Goal: Answer question/provide support

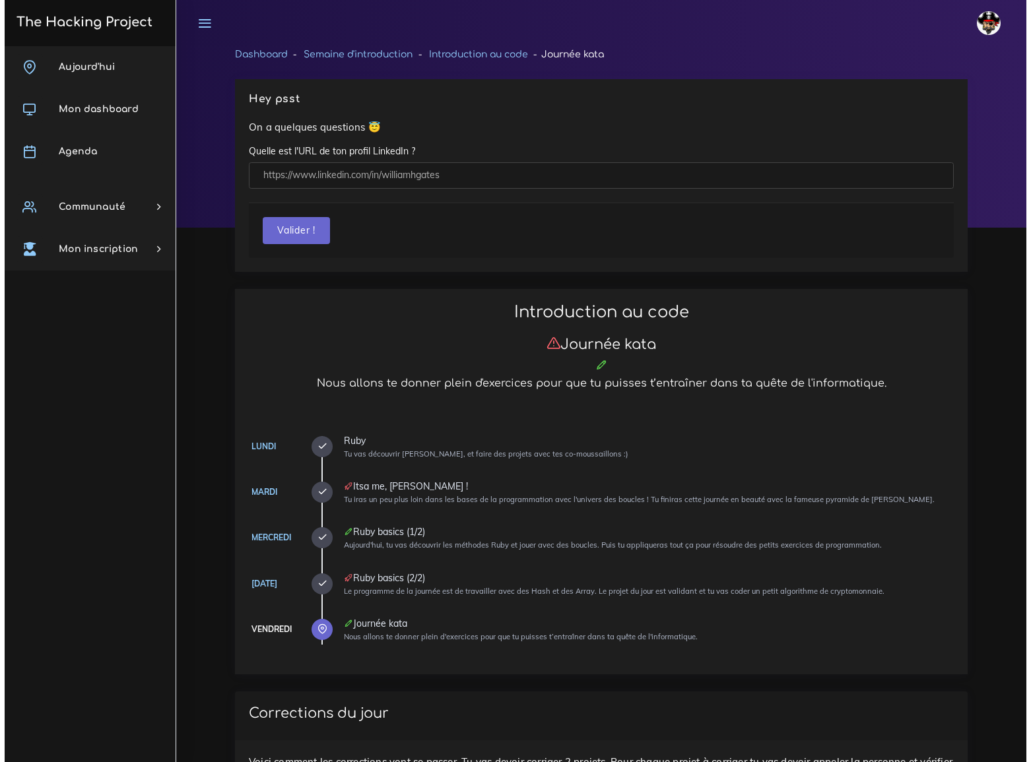
scroll to position [719, 0]
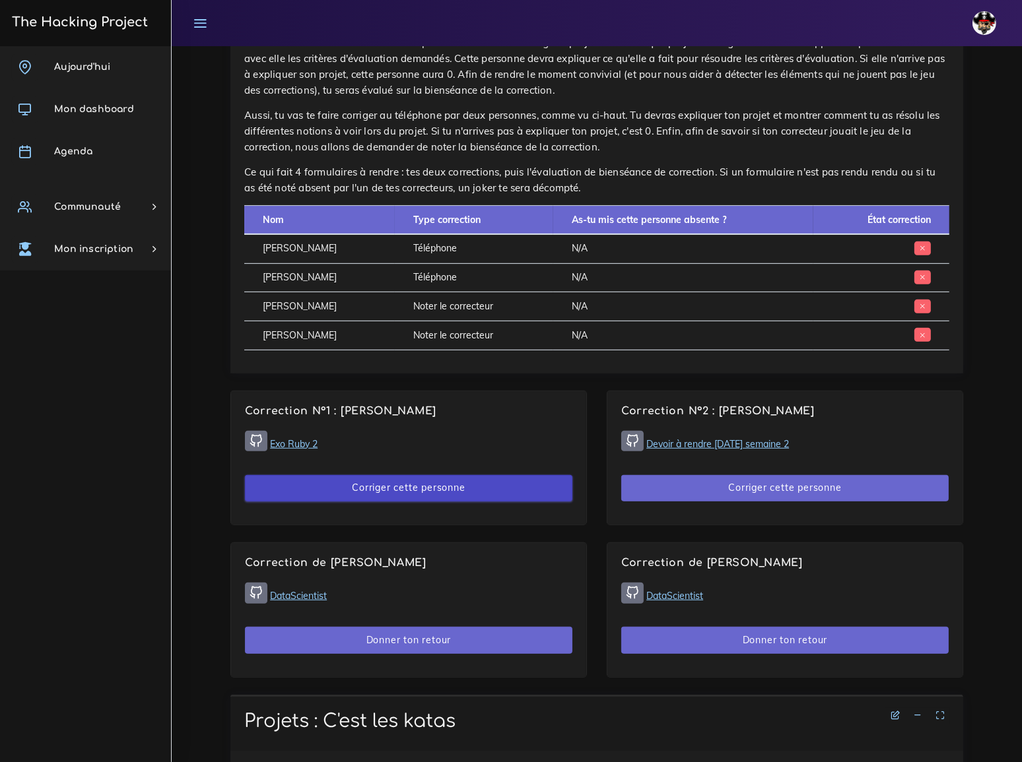
drag, startPoint x: 404, startPoint y: 457, endPoint x: 375, endPoint y: 457, distance: 28.4
click at [375, 475] on button "Corriger cette personne" at bounding box center [408, 488] width 327 height 27
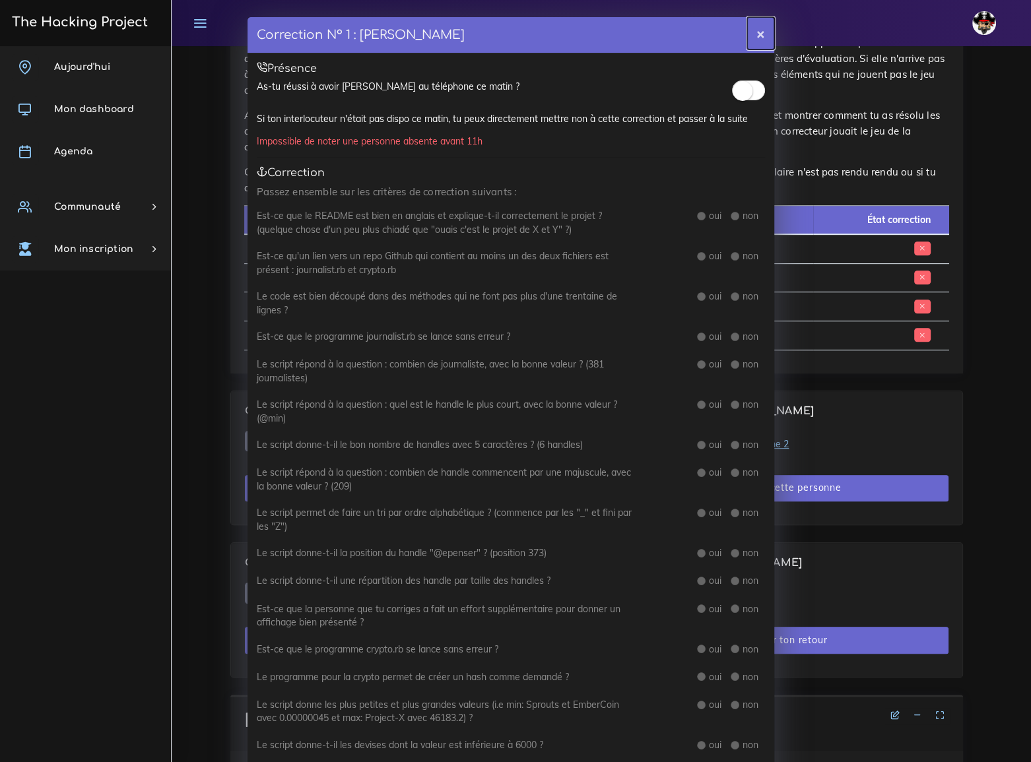
click at [752, 32] on button "×" at bounding box center [760, 33] width 27 height 32
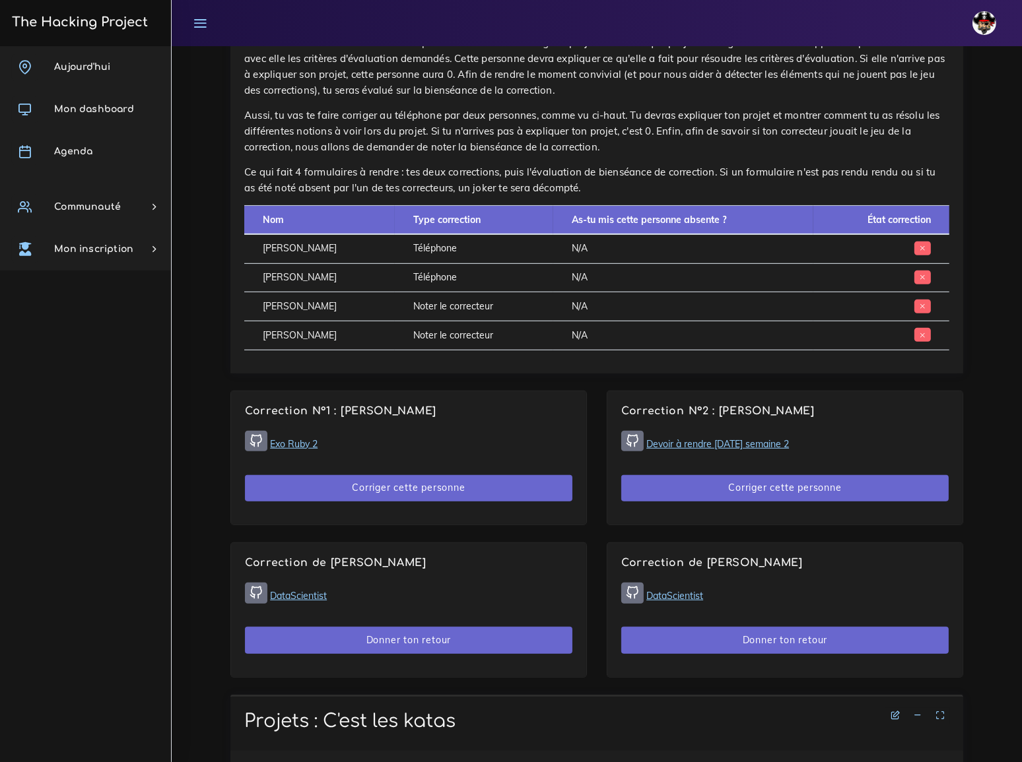
click at [298, 438] on link "Exo Ruby 2" at bounding box center [294, 444] width 48 height 12
click at [727, 438] on link "Devoir à rendre [DATE] semaine 2" at bounding box center [717, 444] width 143 height 12
click at [772, 475] on button "Corriger cette personne" at bounding box center [784, 488] width 327 height 27
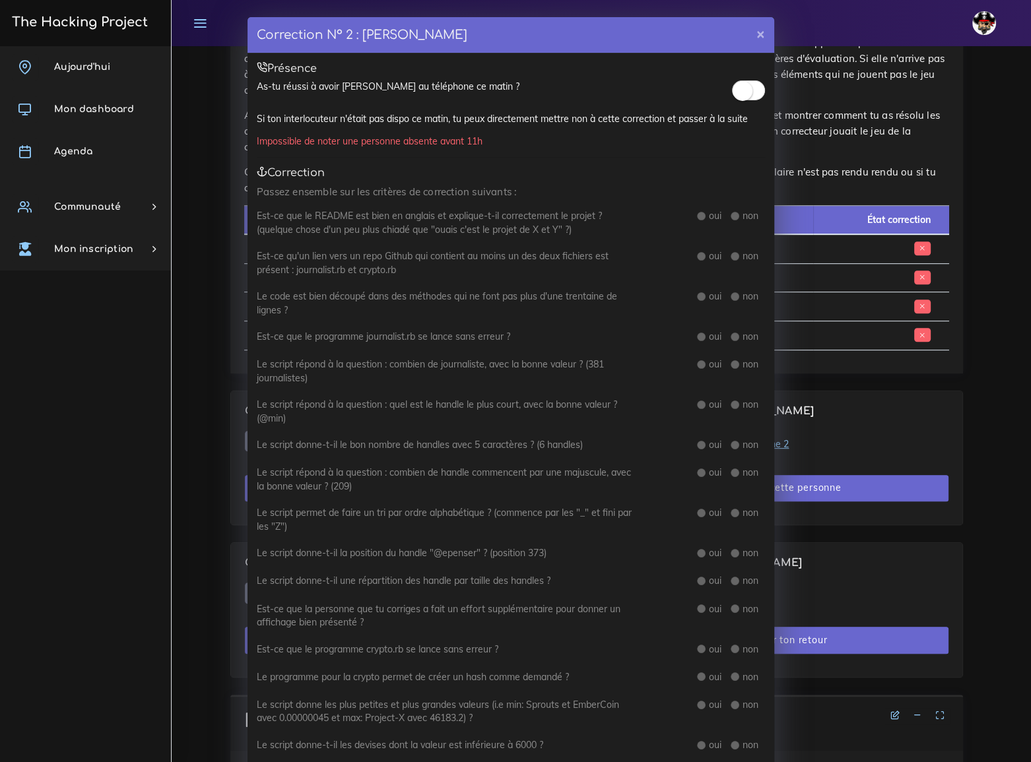
scroll to position [59, 0]
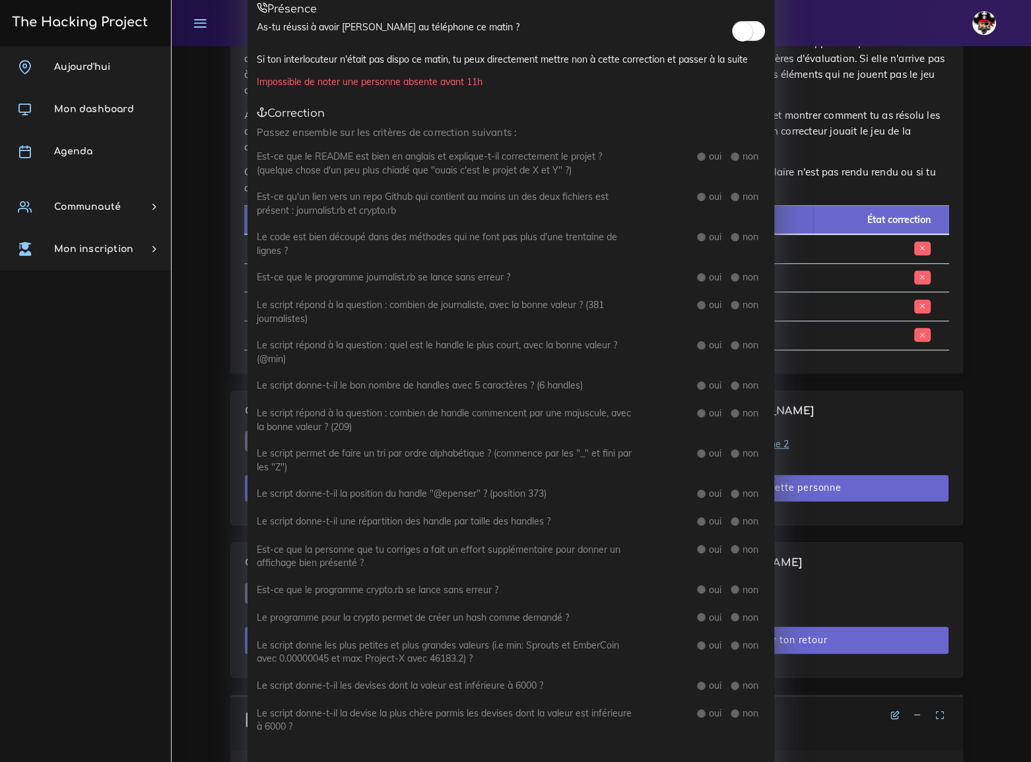
click at [1009, 270] on div "Correction N° 2 : Enzo NATALI × Présence As-tu réussi à avoir Enzo au téléphone…" at bounding box center [515, 381] width 1031 height 762
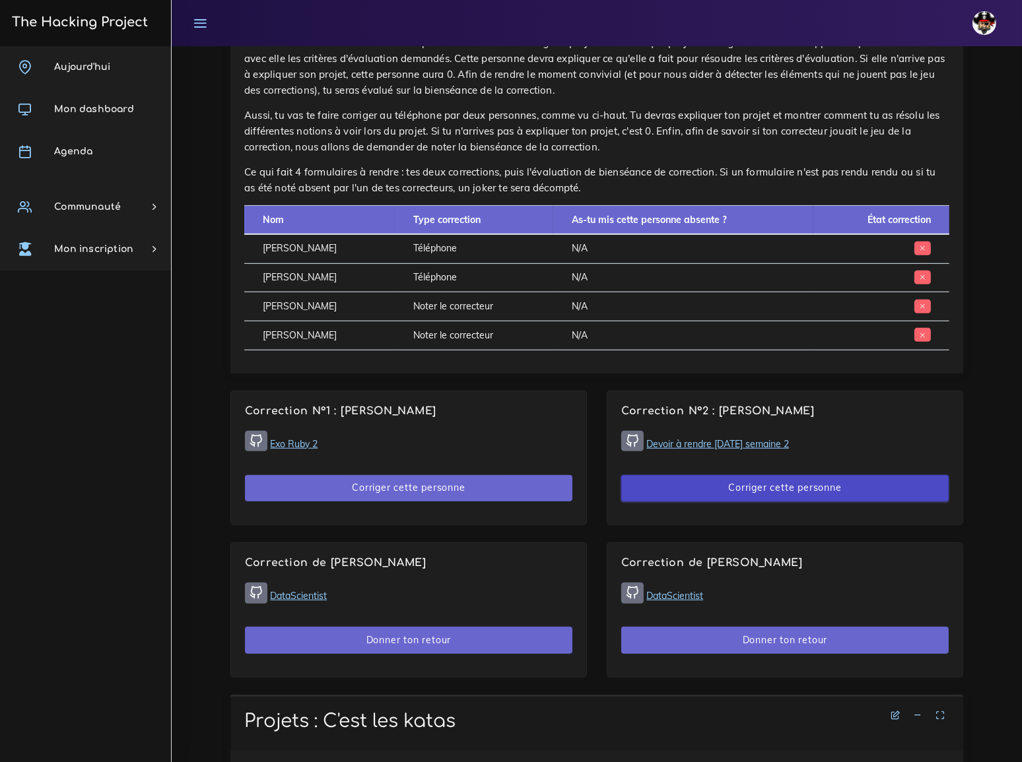
click at [772, 475] on button "Corriger cette personne" at bounding box center [784, 488] width 327 height 27
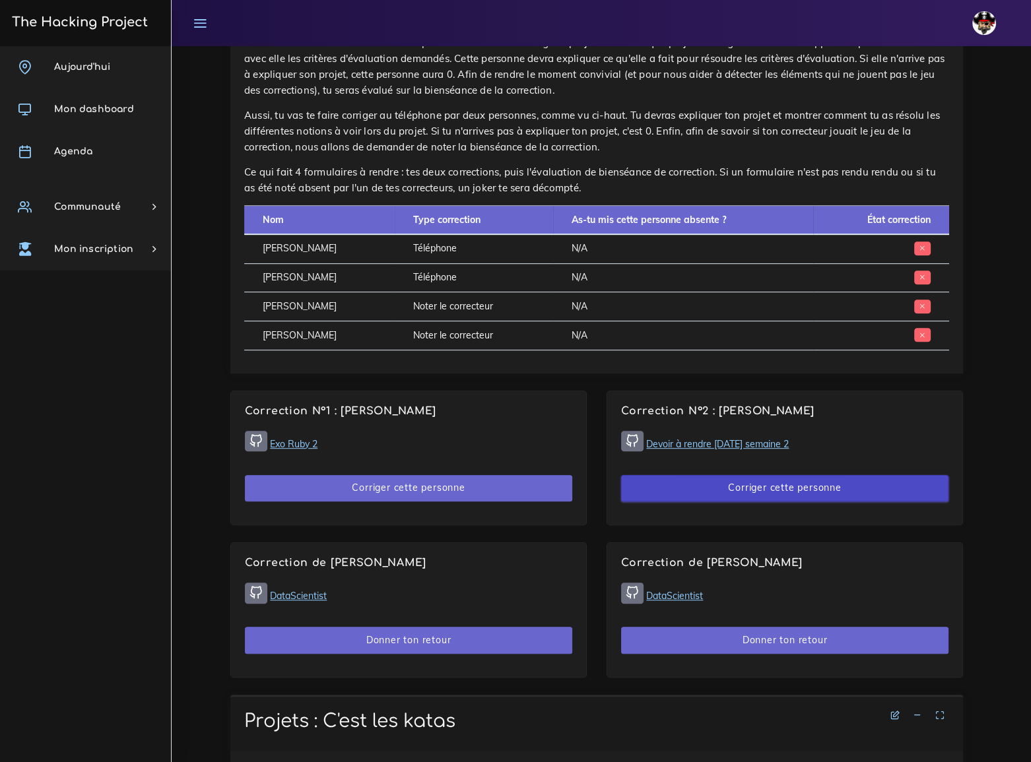
scroll to position [0, 0]
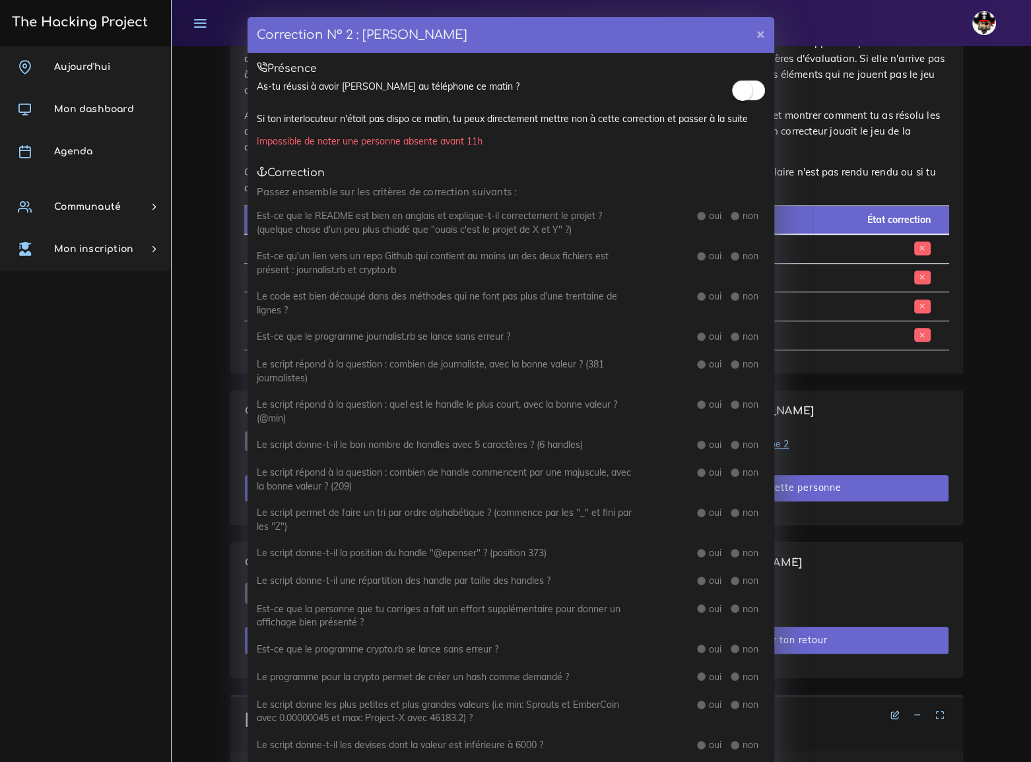
click at [746, 88] on small at bounding box center [743, 91] width 20 height 20
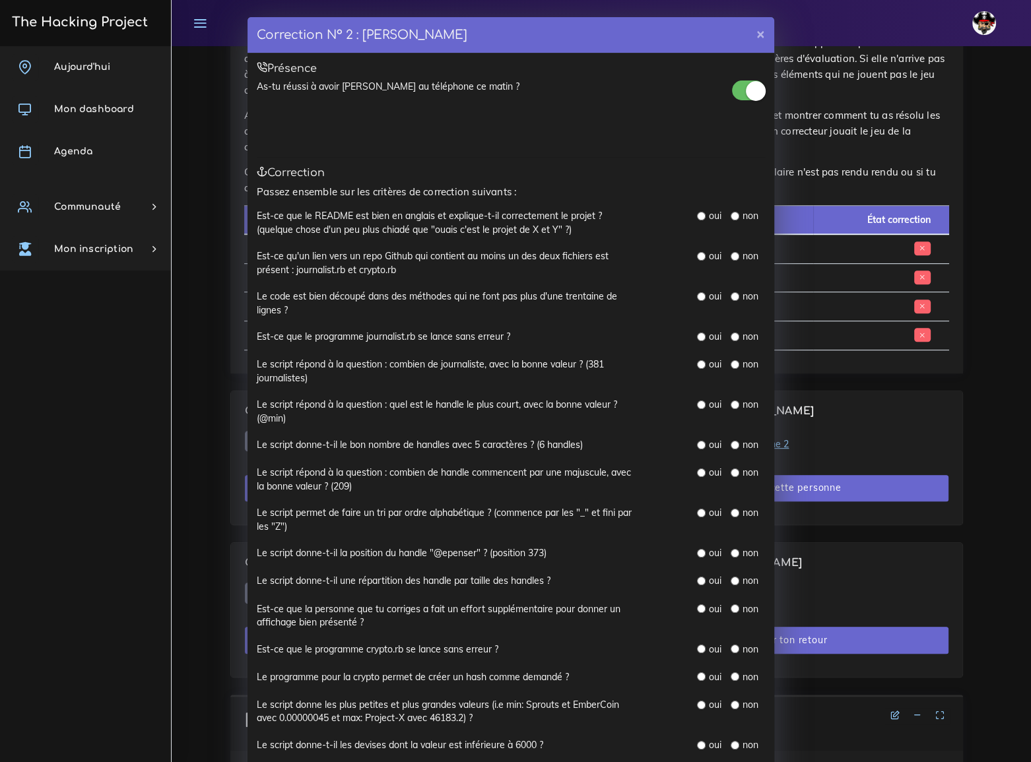
click at [697, 212] on input "radio" at bounding box center [701, 216] width 9 height 9
radio input "true"
click at [697, 255] on input "radio" at bounding box center [701, 256] width 9 height 9
radio input "true"
click at [697, 295] on input "radio" at bounding box center [701, 296] width 9 height 9
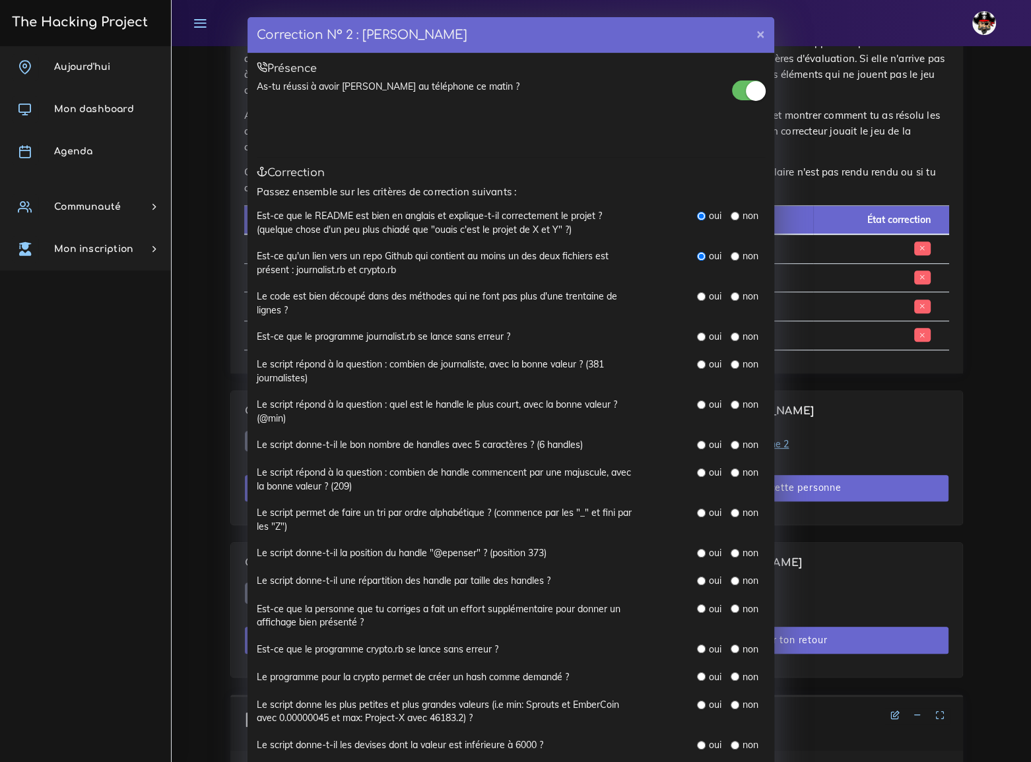
radio input "true"
click at [697, 335] on input "radio" at bounding box center [701, 337] width 9 height 9
radio input "true"
click at [697, 360] on input "radio" at bounding box center [701, 364] width 9 height 9
radio input "true"
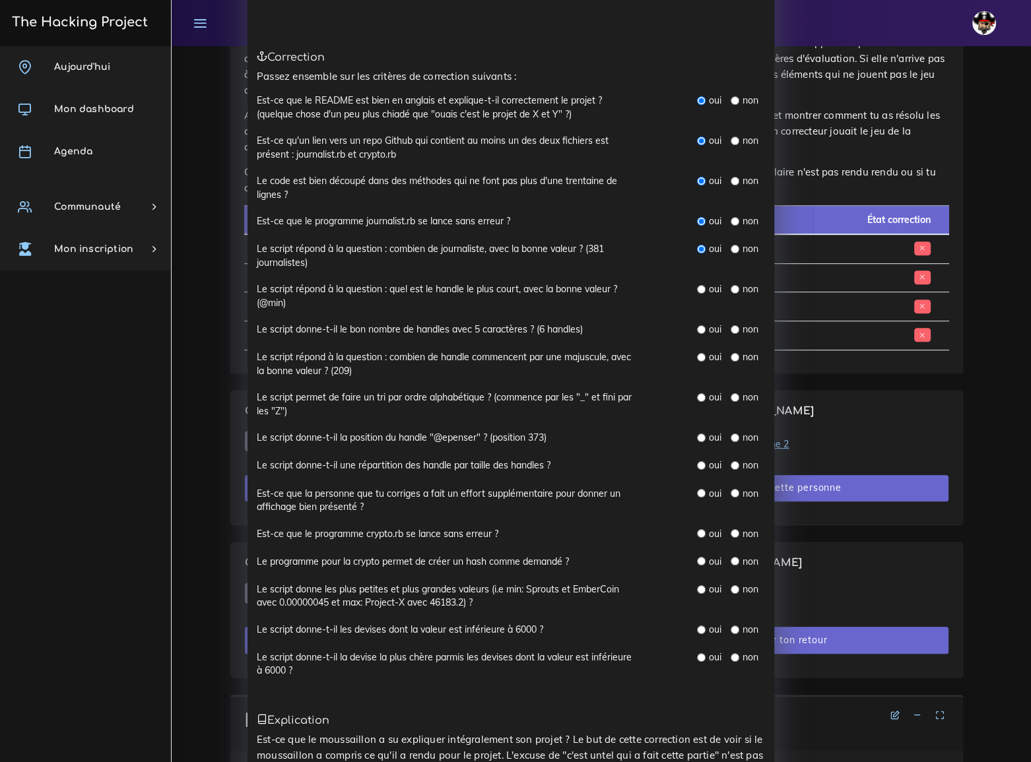
scroll to position [179, 0]
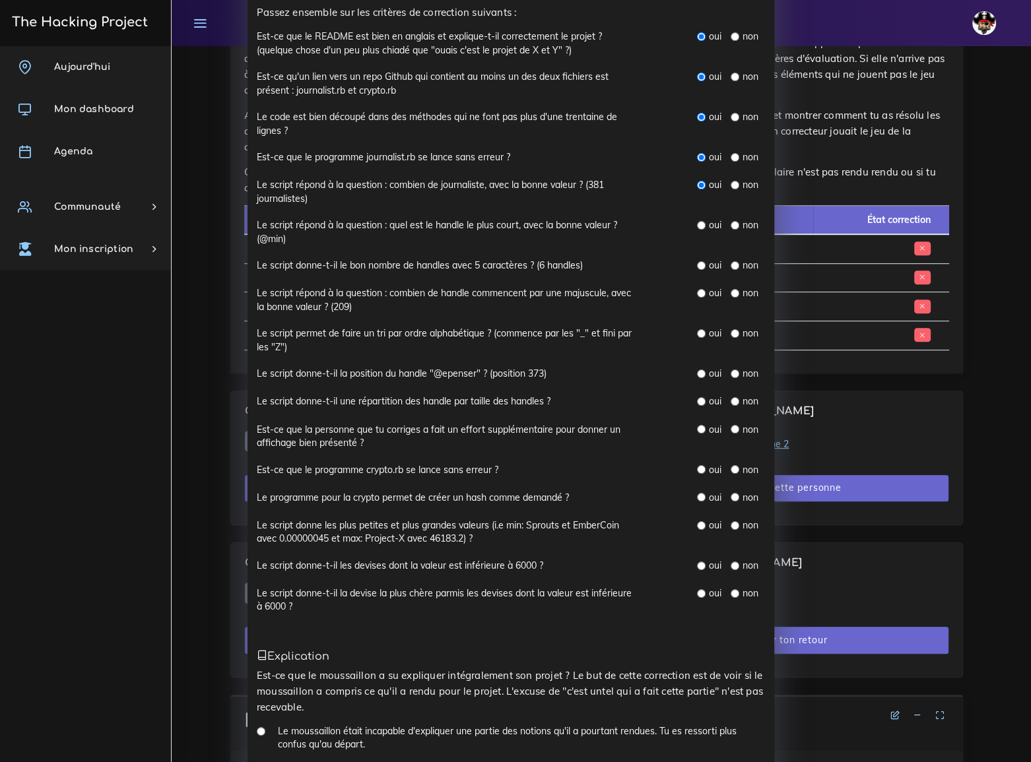
click at [699, 221] on input "radio" at bounding box center [701, 225] width 9 height 9
radio input "true"
click at [698, 263] on input "radio" at bounding box center [701, 265] width 9 height 9
radio input "true"
click at [699, 292] on input "radio" at bounding box center [701, 293] width 9 height 9
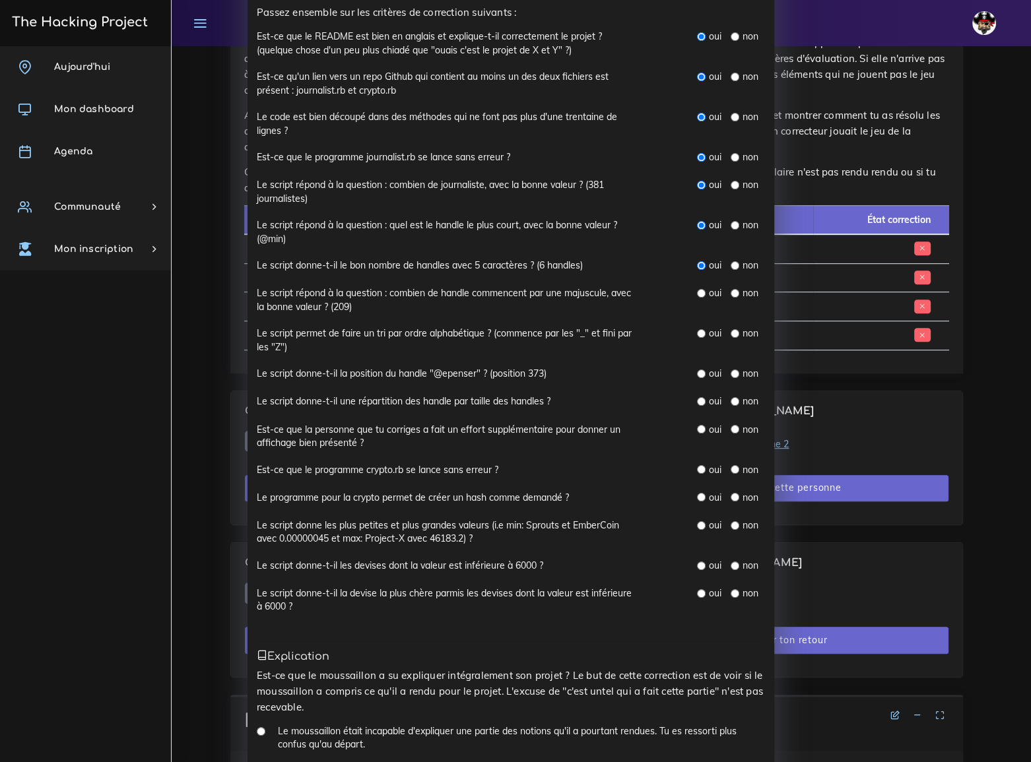
radio input "true"
click at [698, 337] on div "oui non" at bounding box center [731, 334] width 68 height 15
click at [697, 327] on div "oui" at bounding box center [709, 333] width 24 height 13
click at [697, 329] on input "radio" at bounding box center [701, 333] width 9 height 9
radio input "true"
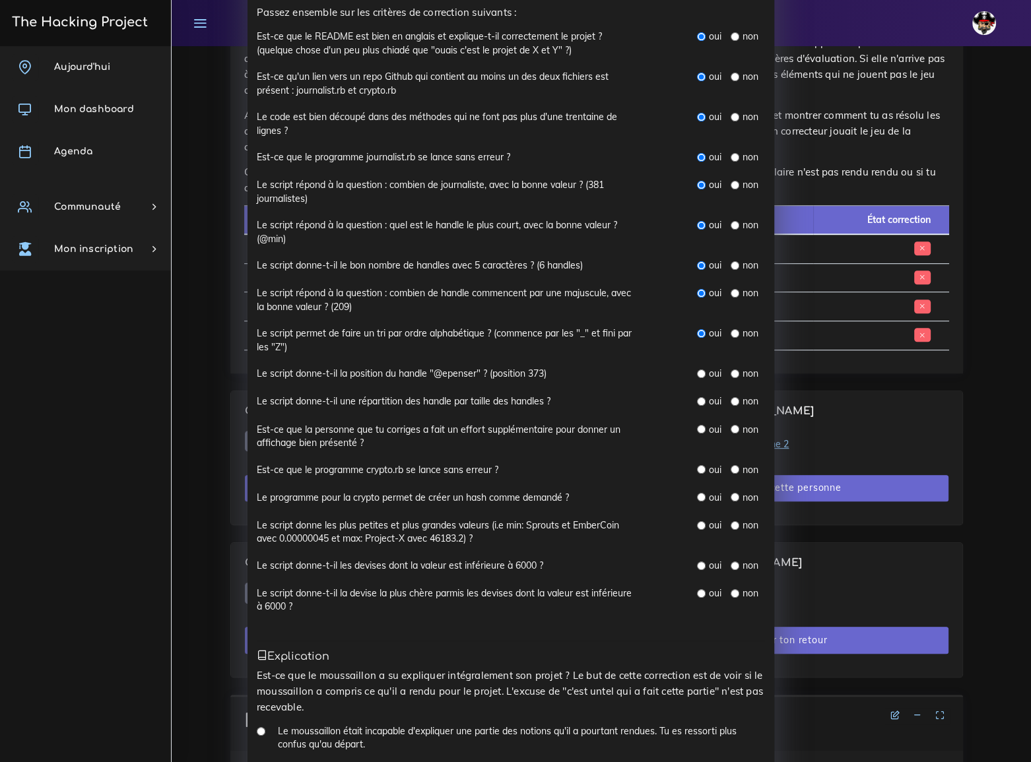
click at [697, 372] on input "radio" at bounding box center [701, 374] width 9 height 9
radio input "true"
click at [697, 402] on input "radio" at bounding box center [701, 401] width 9 height 9
radio input "true"
click at [697, 426] on input "radio" at bounding box center [701, 429] width 9 height 9
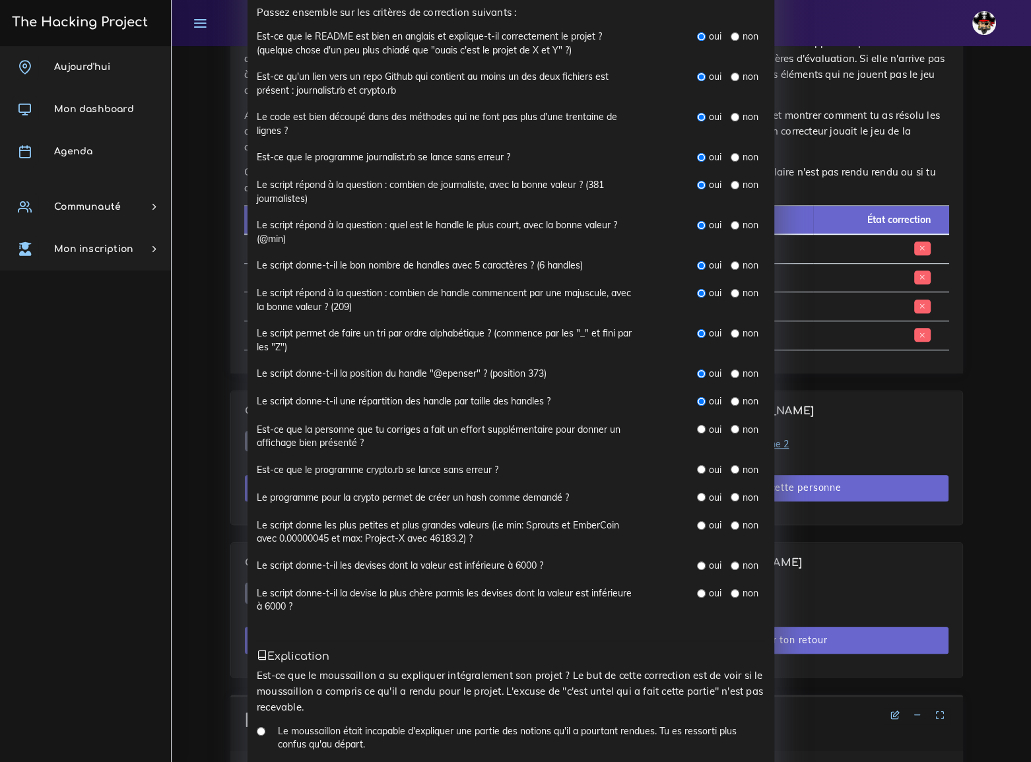
radio input "true"
click at [697, 466] on input "radio" at bounding box center [701, 469] width 9 height 9
radio input "true"
click at [697, 496] on input "radio" at bounding box center [701, 497] width 9 height 9
radio input "true"
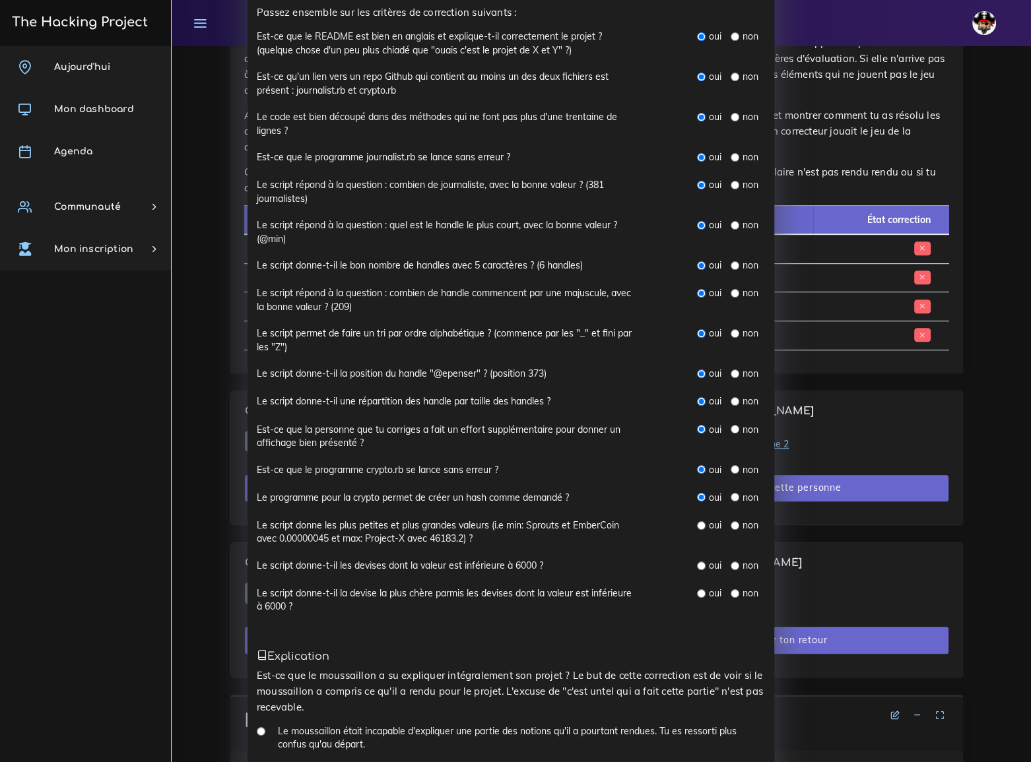
click at [697, 521] on input "radio" at bounding box center [701, 525] width 9 height 9
radio input "true"
click at [697, 562] on input "radio" at bounding box center [701, 566] width 9 height 9
radio input "true"
click at [698, 589] on input "radio" at bounding box center [701, 593] width 9 height 9
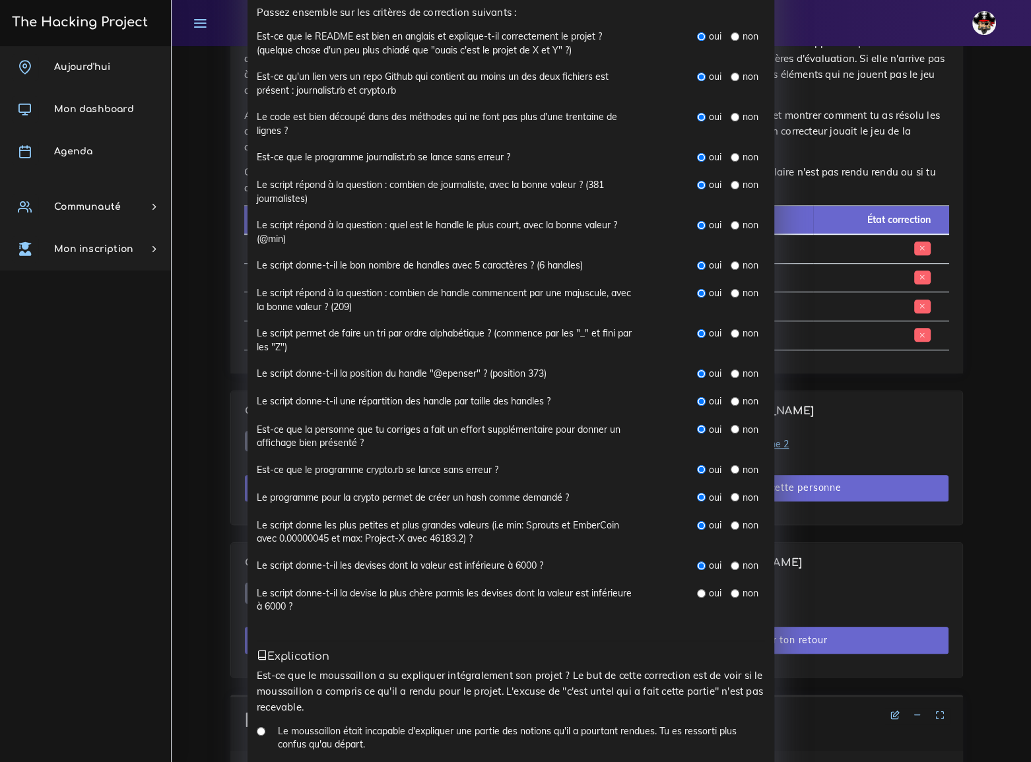
radio input "true"
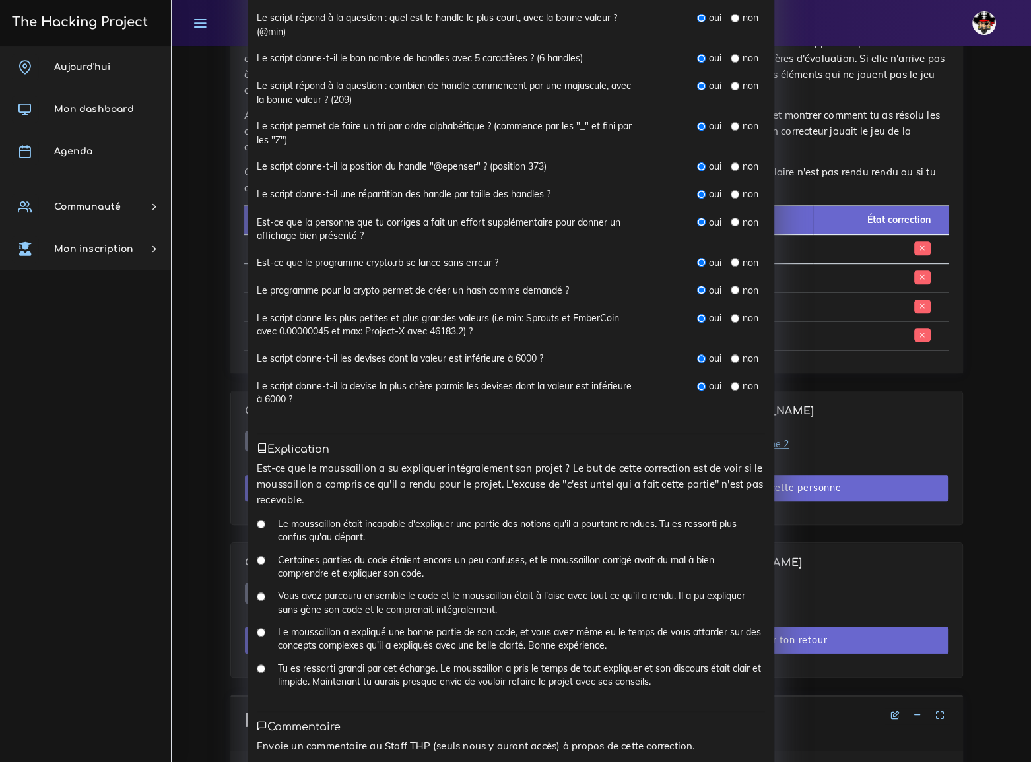
scroll to position [475, 0]
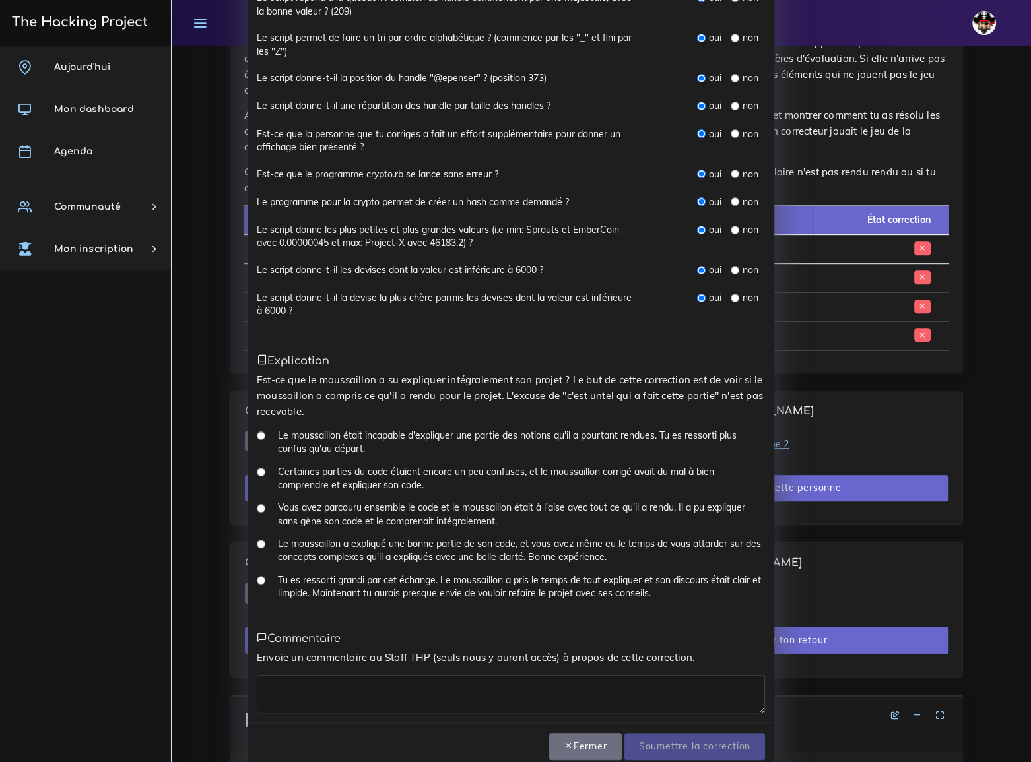
click at [257, 576] on input "Tu es ressorti grandi par cet échange. Le moussaillon a pris le temps de tout e…" at bounding box center [261, 580] width 9 height 9
radio input "true"
click at [327, 675] on textarea at bounding box center [511, 694] width 508 height 38
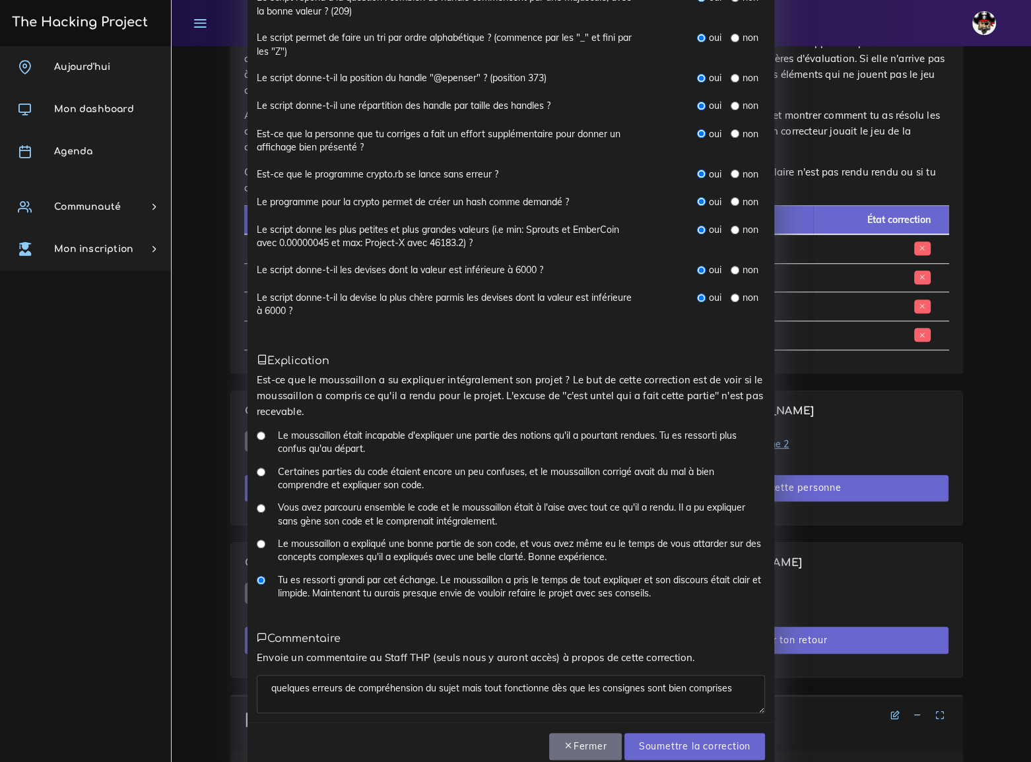
drag, startPoint x: 734, startPoint y: 665, endPoint x: 542, endPoint y: 668, distance: 191.4
click at [542, 675] on textarea "quelques erreurs de compréhension du sujet mais tout fonctionne dès que les con…" at bounding box center [511, 694] width 508 height 38
type textarea "quelques erreurs de compréhension du sujet mais tout fonctionne"
click at [689, 733] on input "Soumettre la correction" at bounding box center [694, 746] width 141 height 27
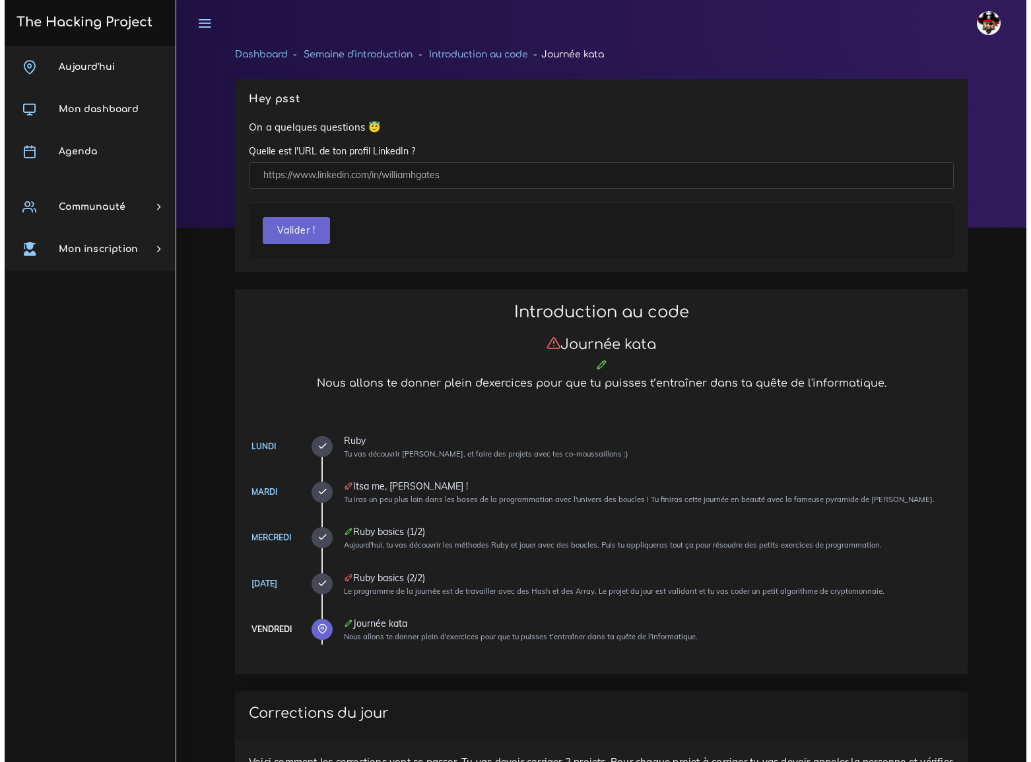
scroll to position [722, 0]
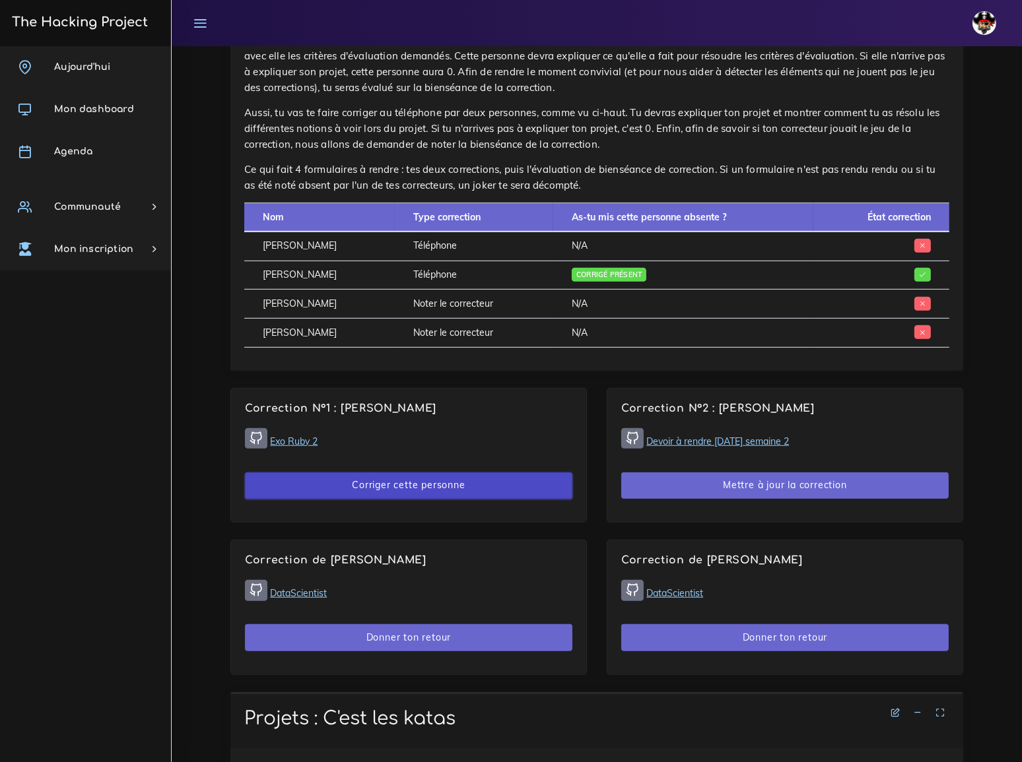
click at [385, 472] on button "Corriger cette personne" at bounding box center [408, 485] width 327 height 27
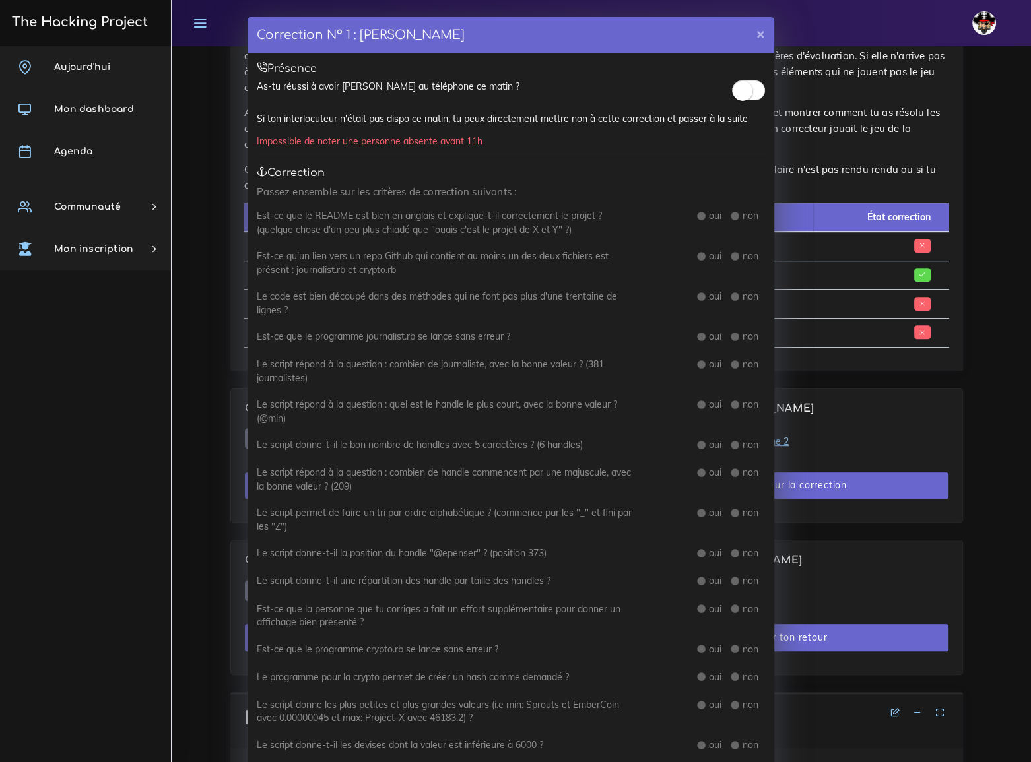
click at [742, 93] on small at bounding box center [743, 91] width 20 height 20
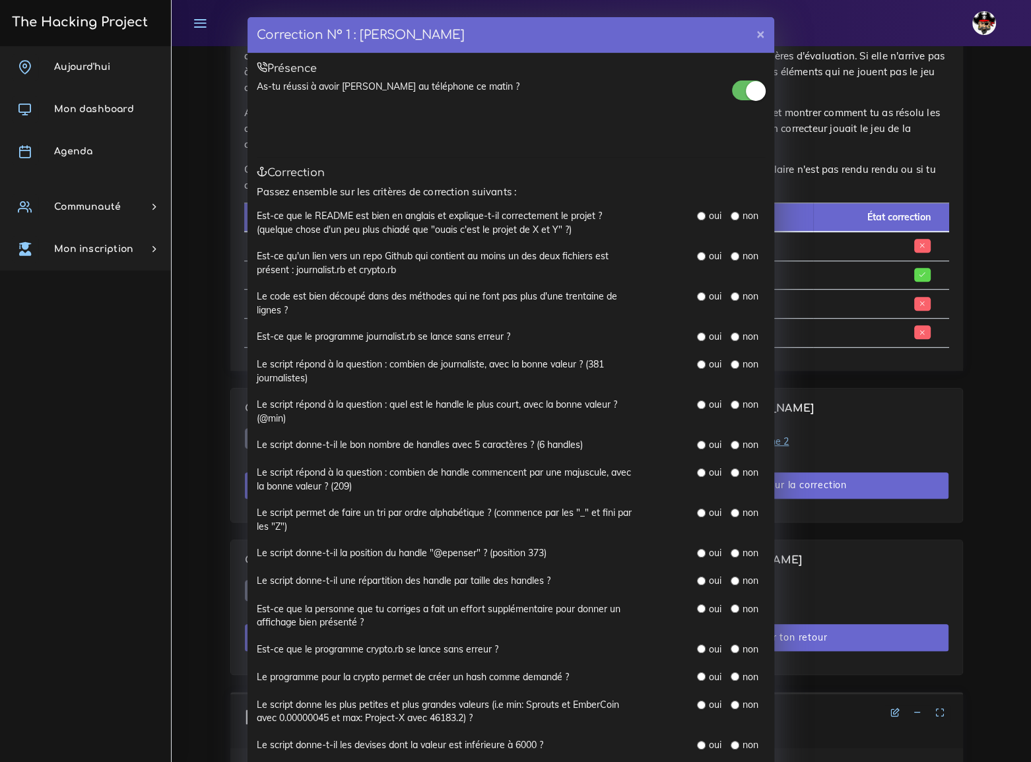
click at [697, 213] on input "radio" at bounding box center [701, 216] width 9 height 9
radio input "true"
click at [700, 254] on input "radio" at bounding box center [701, 256] width 9 height 9
radio input "true"
click at [697, 292] on input "radio" at bounding box center [701, 296] width 9 height 9
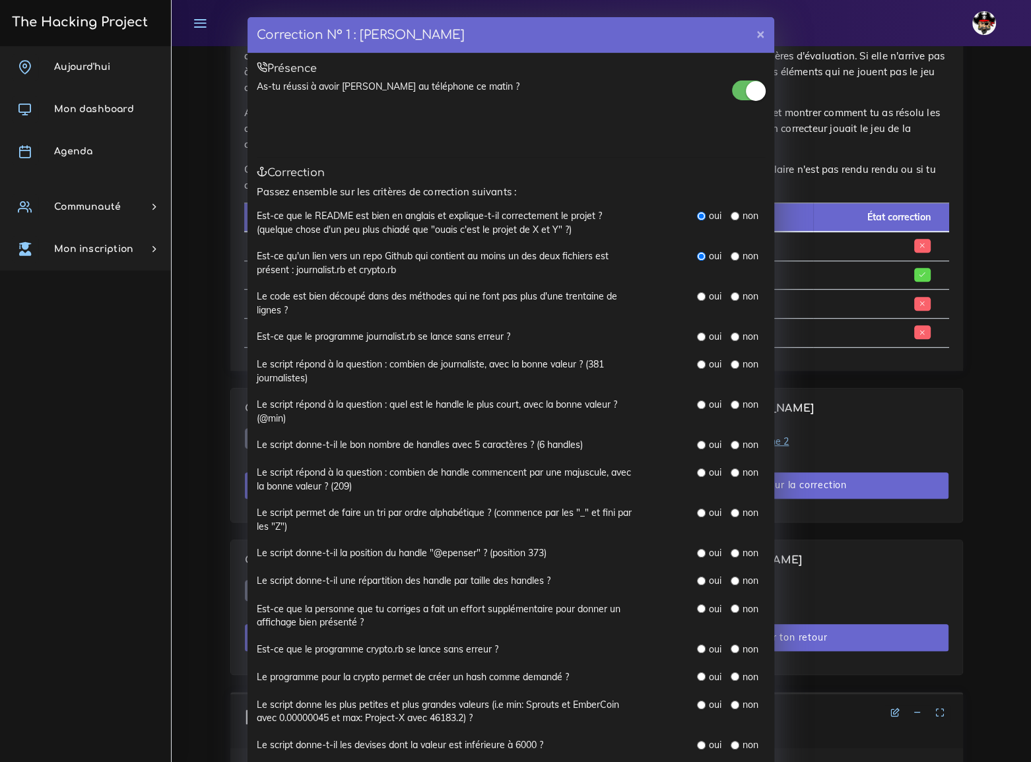
radio input "true"
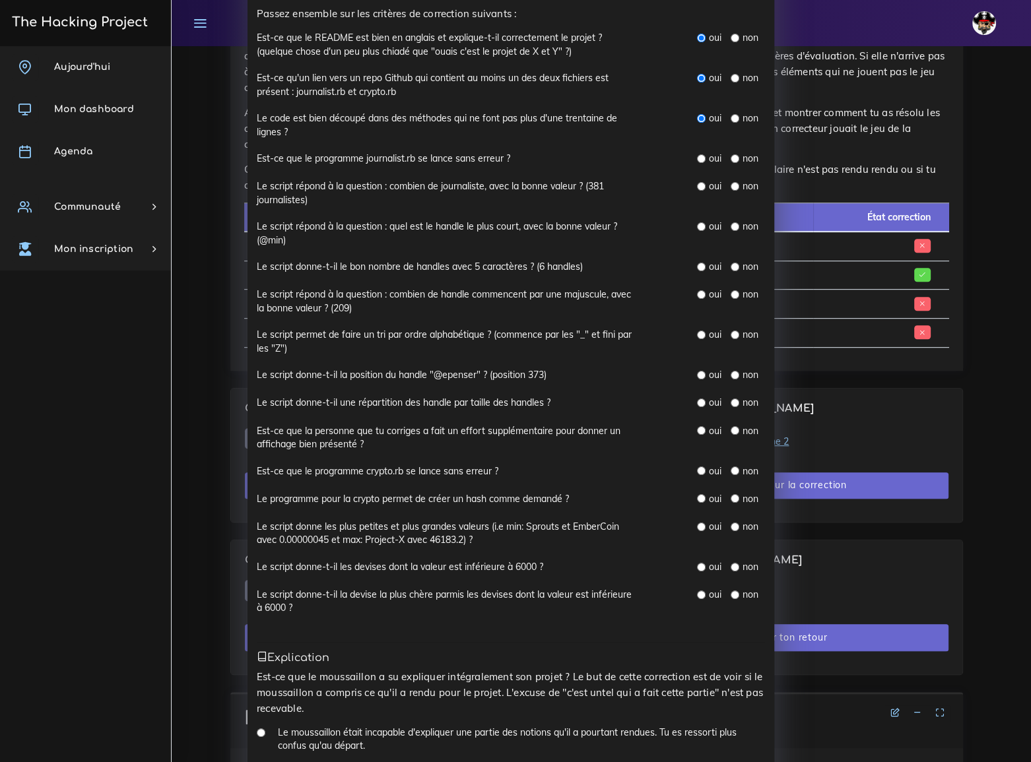
scroll to position [179, 0]
click at [697, 153] on input "radio" at bounding box center [701, 157] width 9 height 9
radio input "true"
click at [697, 181] on input "radio" at bounding box center [701, 185] width 9 height 9
radio input "true"
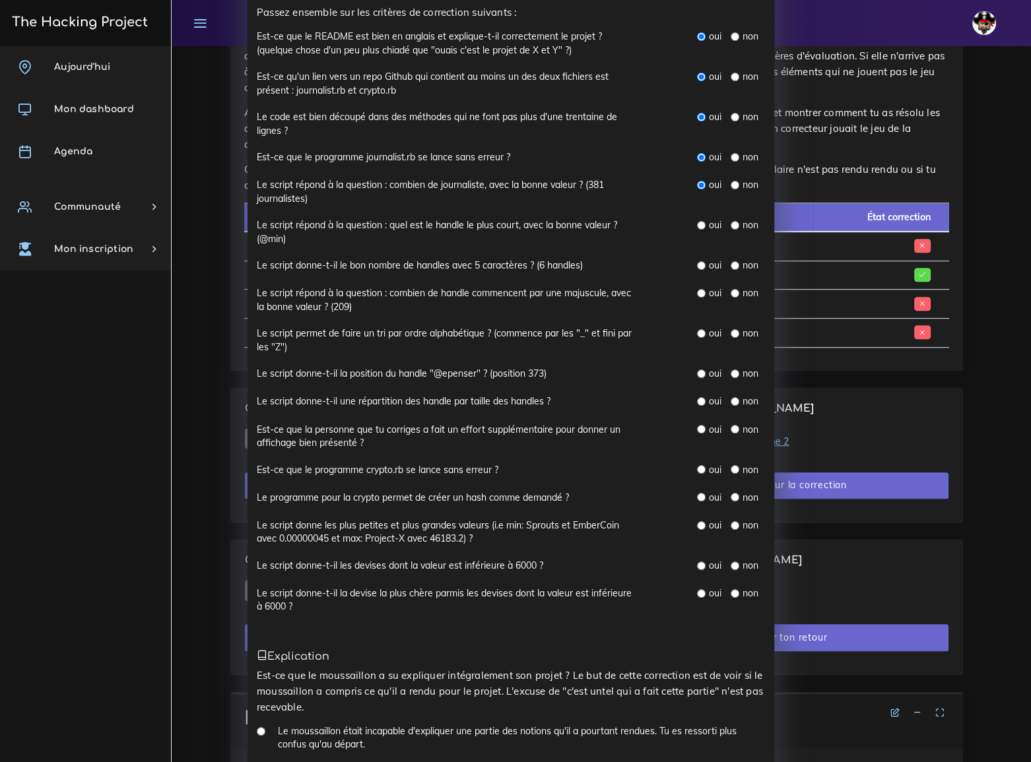
click at [697, 223] on input "radio" at bounding box center [701, 225] width 9 height 9
radio input "true"
click at [697, 263] on input "radio" at bounding box center [701, 265] width 9 height 9
radio input "true"
click at [731, 290] on input "radio" at bounding box center [735, 293] width 9 height 9
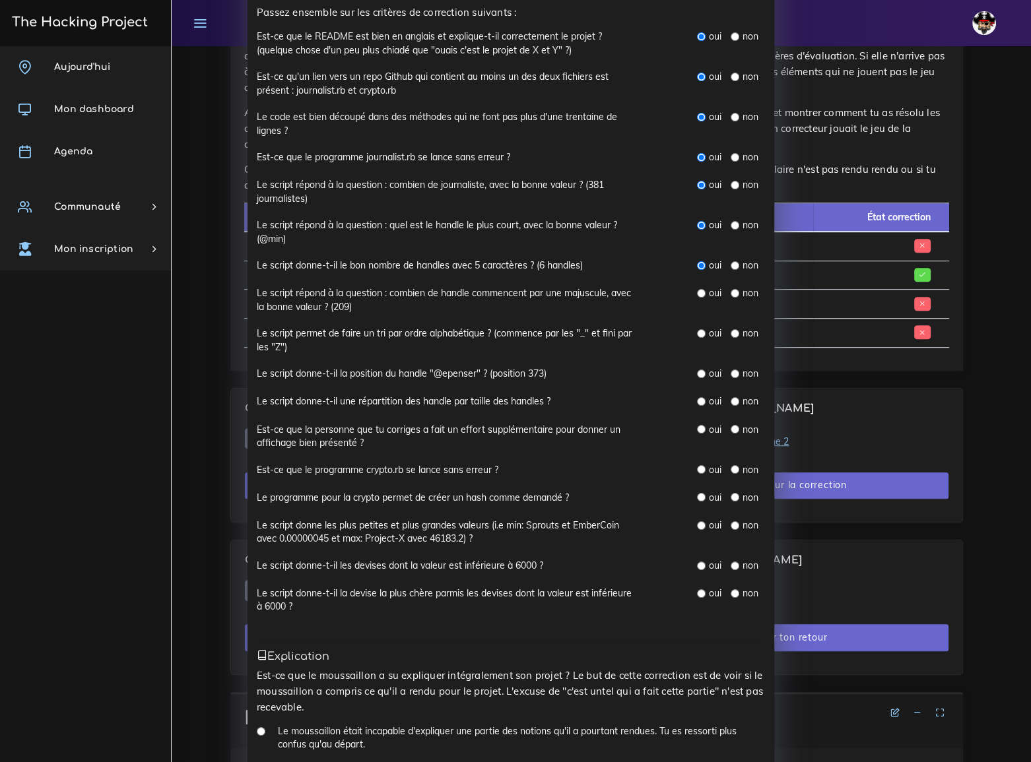
radio input "true"
click at [697, 329] on input "radio" at bounding box center [701, 333] width 9 height 9
radio input "true"
click at [697, 370] on input "radio" at bounding box center [701, 374] width 9 height 9
radio input "true"
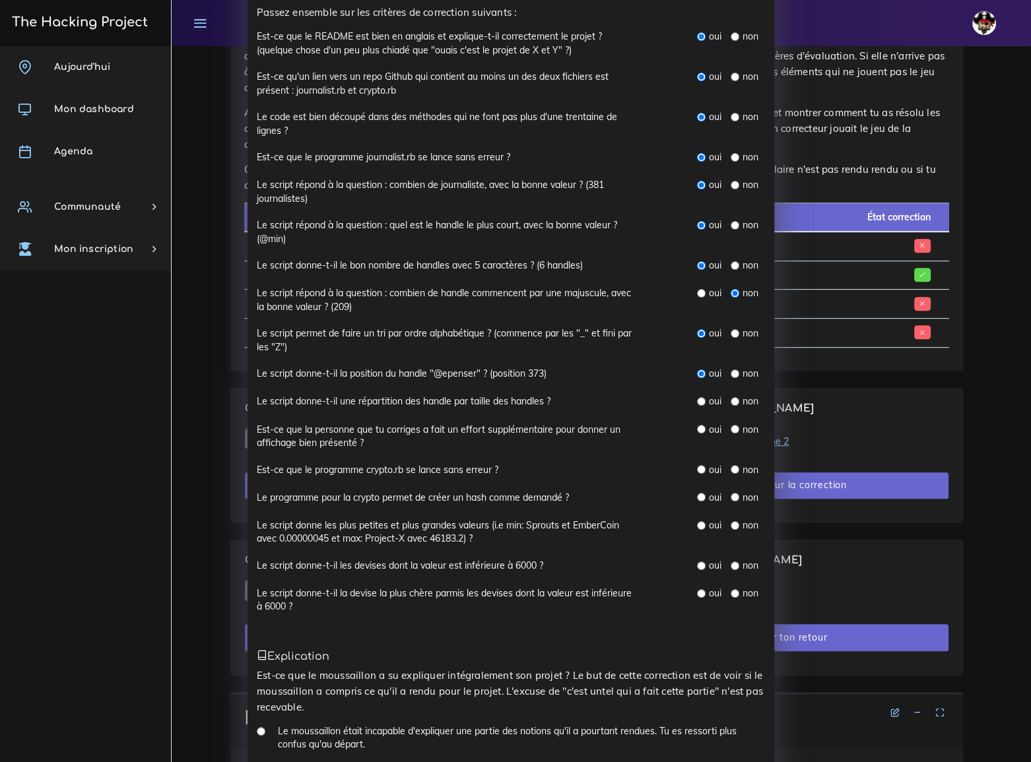
click at [697, 397] on input "radio" at bounding box center [701, 401] width 9 height 9
radio input "true"
click at [697, 427] on input "radio" at bounding box center [701, 429] width 9 height 9
radio input "true"
click at [697, 467] on input "radio" at bounding box center [701, 469] width 9 height 9
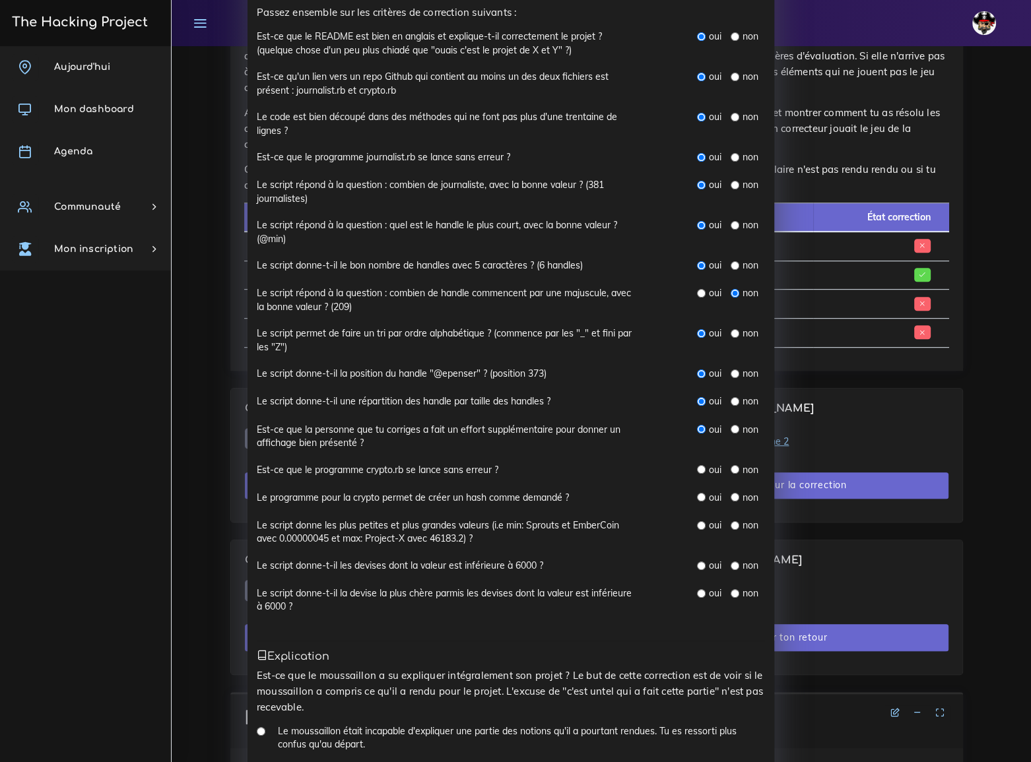
radio input "true"
click at [697, 494] on input "radio" at bounding box center [701, 497] width 9 height 9
radio input "true"
click at [697, 522] on input "radio" at bounding box center [701, 525] width 9 height 9
radio input "true"
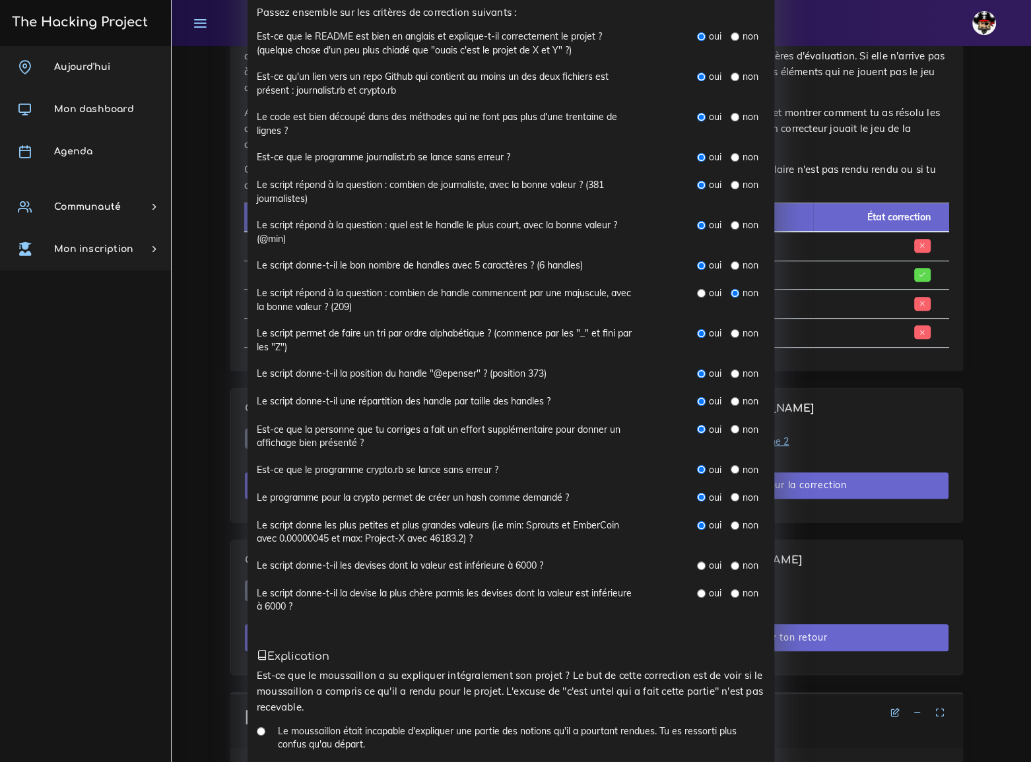
click at [697, 562] on input "radio" at bounding box center [701, 566] width 9 height 9
radio input "true"
click at [698, 591] on input "radio" at bounding box center [701, 593] width 9 height 9
radio input "true"
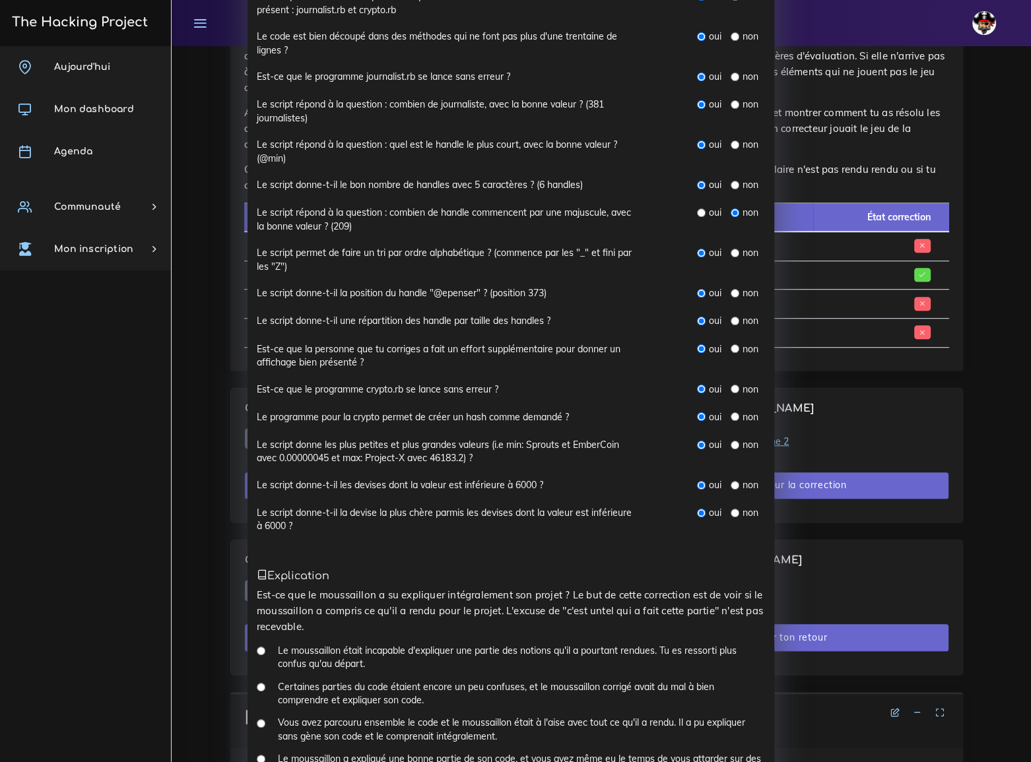
scroll to position [475, 0]
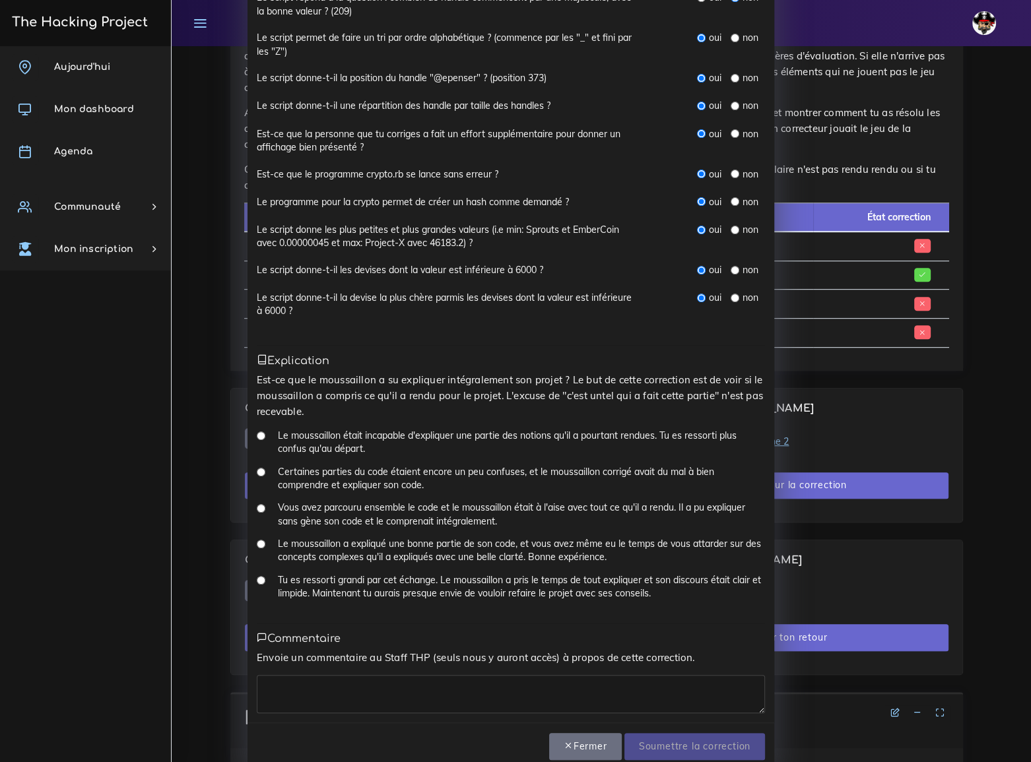
click at [257, 576] on input "Tu es ressorti grandi par cet échange. Le moussaillon a pris le temps de tout e…" at bounding box center [261, 580] width 9 height 9
radio input "true"
click at [286, 675] on textarea at bounding box center [511, 694] width 508 height 38
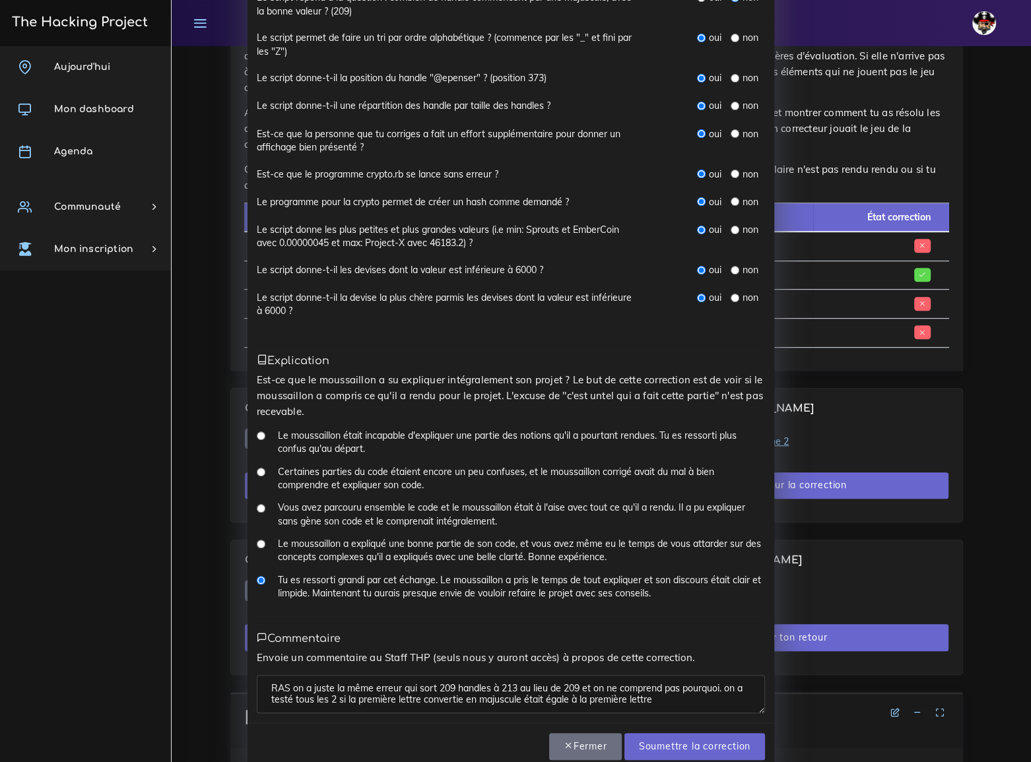
click at [655, 676] on textarea "RAS on a juste la même erreur qui sort 209 handles à 213 au lieu de 209 et on n…" at bounding box center [511, 694] width 508 height 38
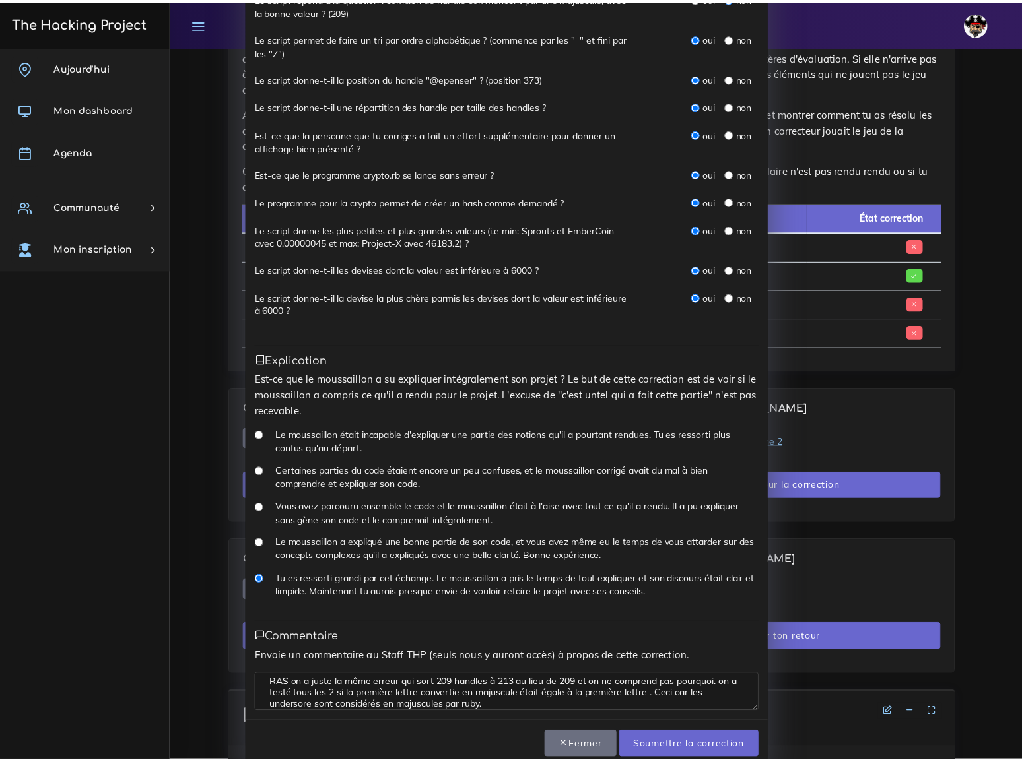
scroll to position [0, 0]
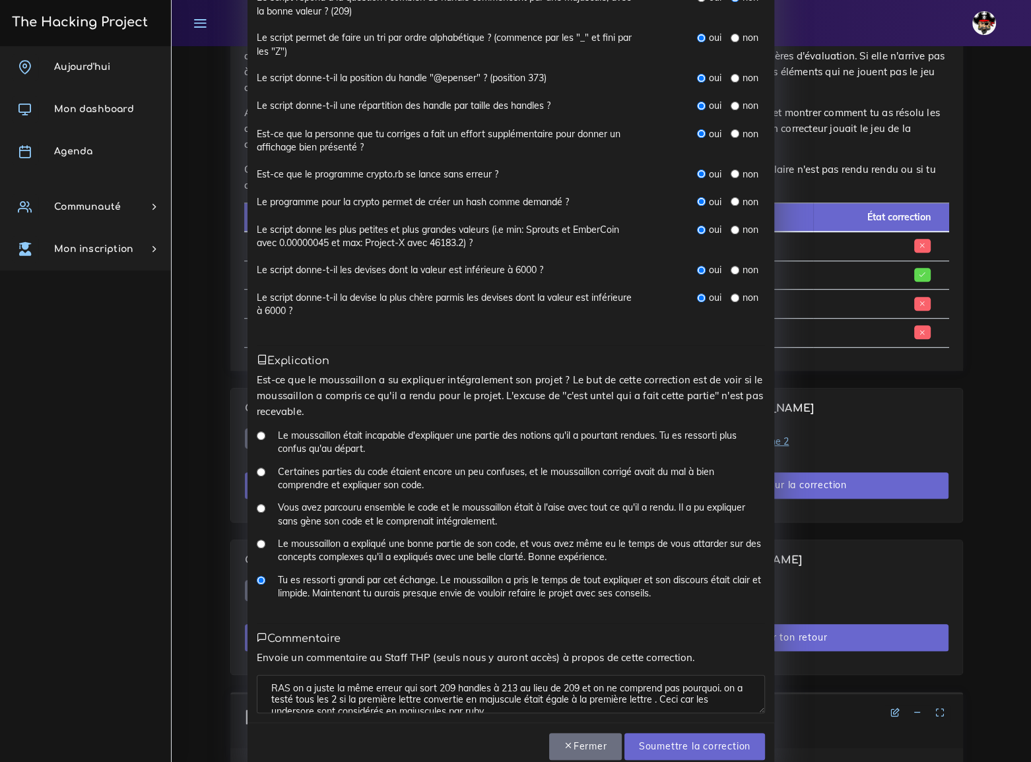
drag, startPoint x: 496, startPoint y: 659, endPoint x: 430, endPoint y: 665, distance: 66.2
click at [430, 675] on textarea "RAS on a juste la même erreur qui sort 209 handles à 213 au lieu de 209 et on n…" at bounding box center [511, 694] width 508 height 38
drag, startPoint x: 513, startPoint y: 667, endPoint x: 587, endPoint y: 678, distance: 75.4
click at [587, 678] on textarea "RAS on a juste la même erreur qui sort 213 au lieu de 209 et on ne comprend pas…" at bounding box center [511, 694] width 508 height 38
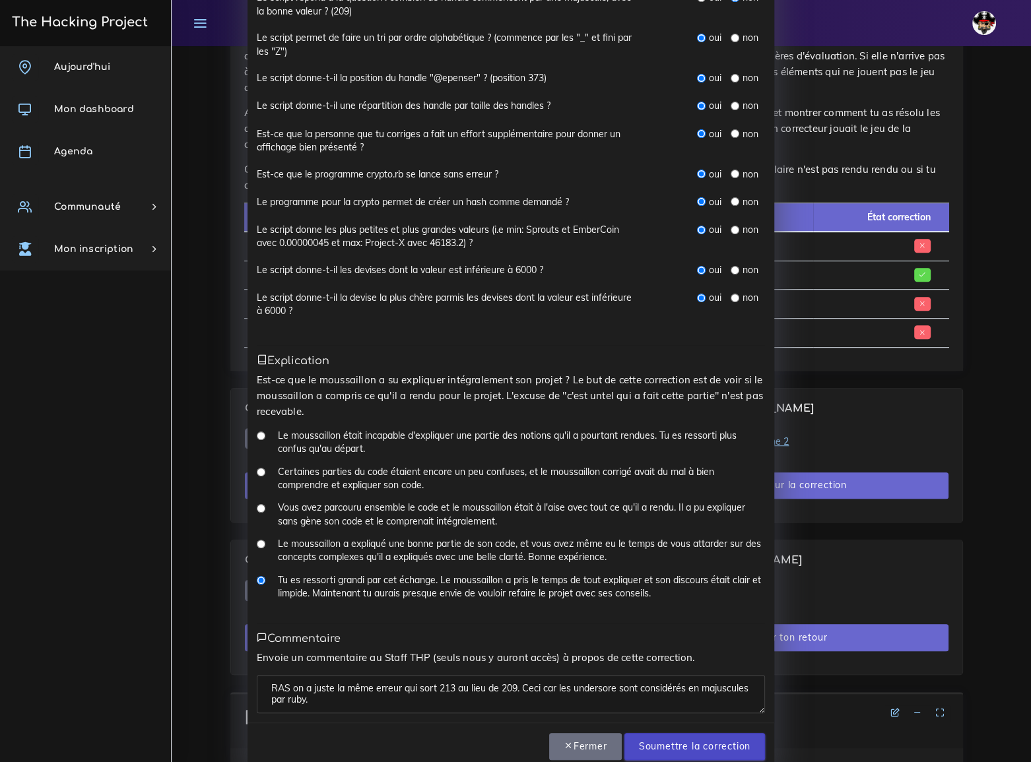
type textarea "RAS on a juste la même erreur qui sort 213 au lieu de 209. Ceci car les underso…"
click at [707, 733] on input "Soumettre la correction" at bounding box center [694, 746] width 141 height 27
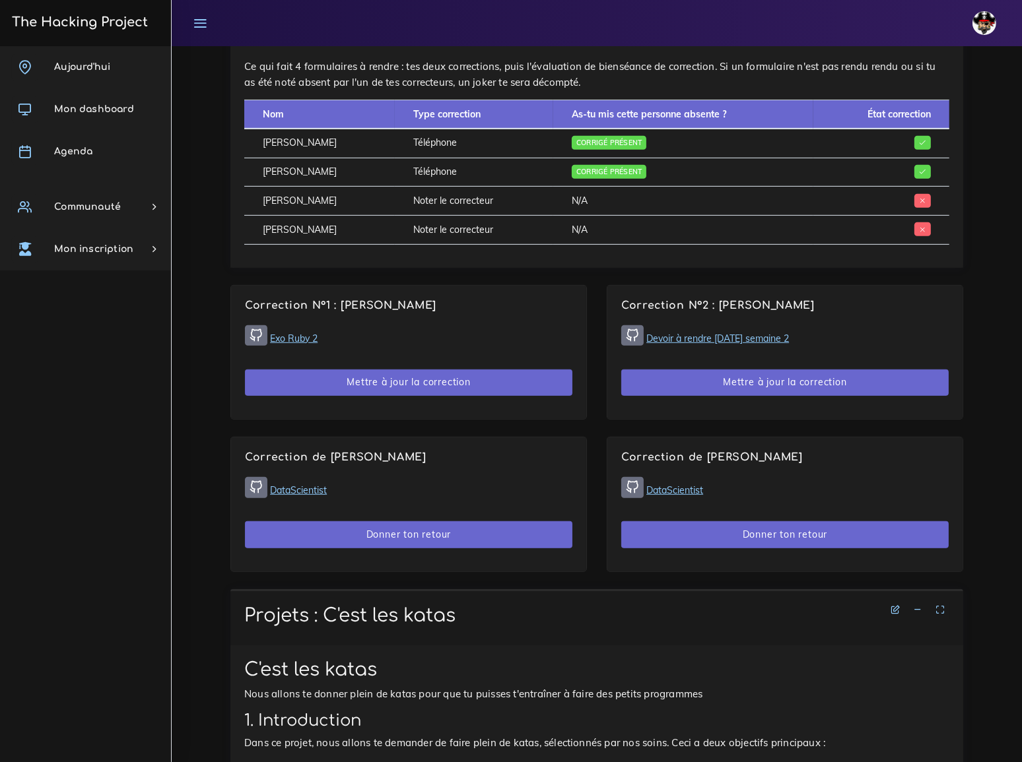
scroll to position [842, 0]
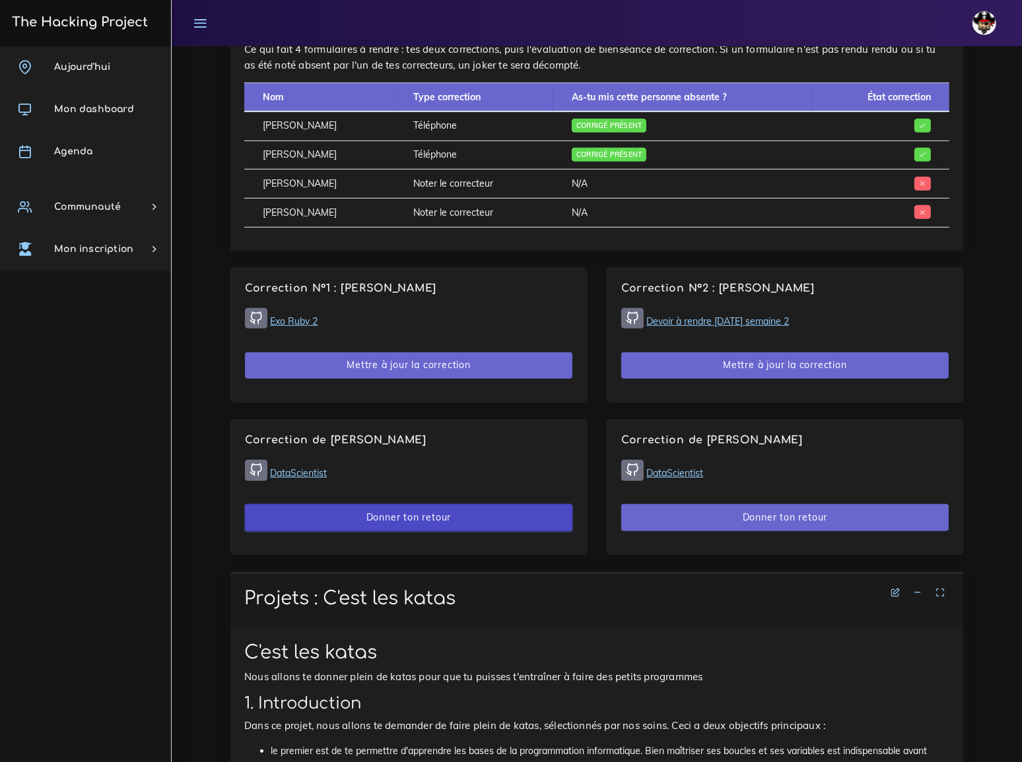
click at [432, 504] on button "Donner ton retour" at bounding box center [408, 517] width 327 height 27
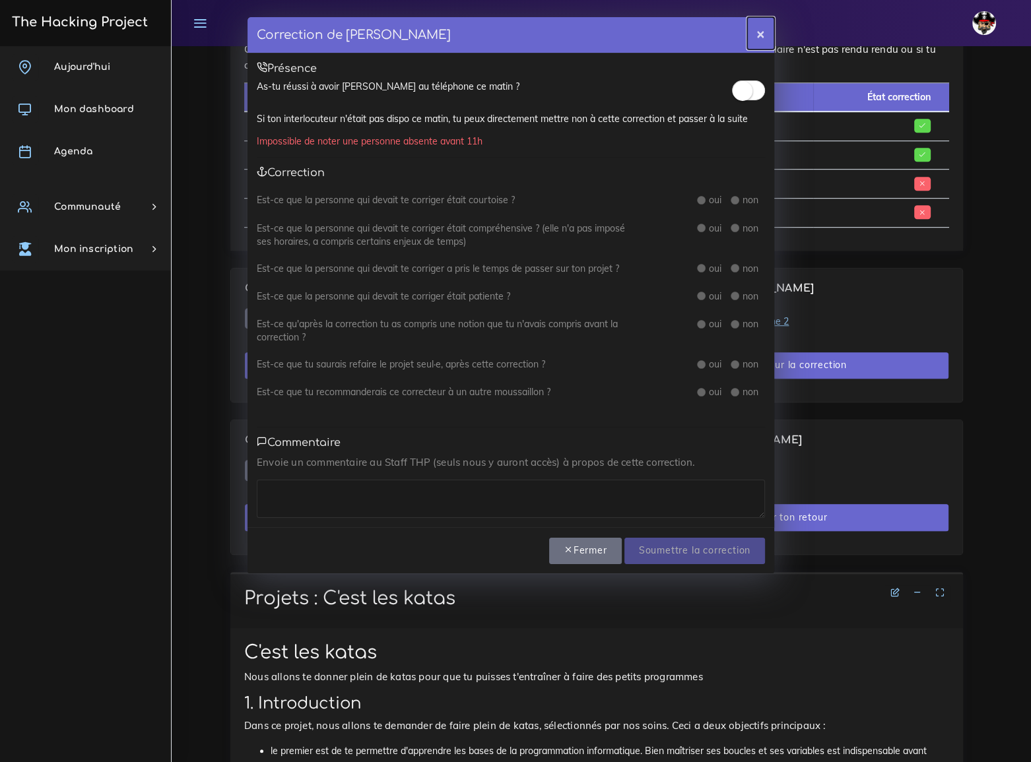
click at [762, 31] on button "×" at bounding box center [760, 33] width 27 height 32
